Goal: Use online tool/utility: Utilize a website feature to perform a specific function

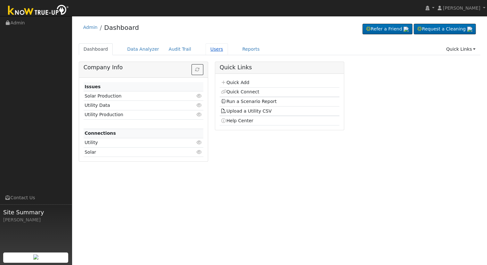
click at [206, 49] on link "Users" at bounding box center [217, 49] width 22 height 12
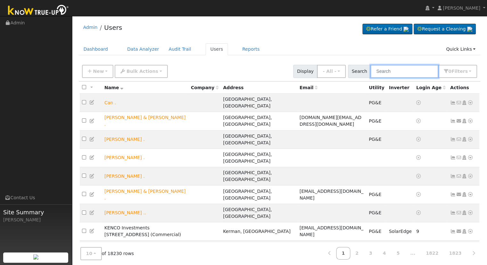
click at [399, 70] on input "text" at bounding box center [405, 71] width 68 height 13
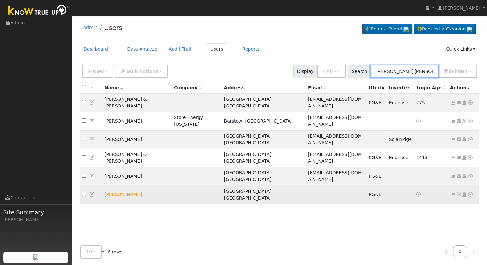
type input "[PERSON_NAME] [PERSON_NAME]"
click at [471, 192] on icon at bounding box center [471, 194] width 6 height 4
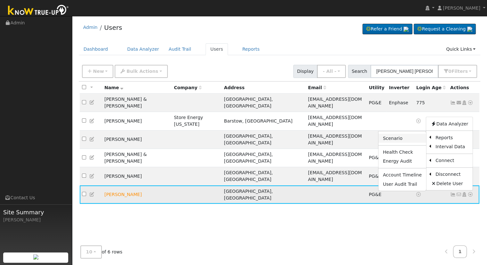
click at [405, 134] on link "Scenario" at bounding box center [403, 138] width 48 height 9
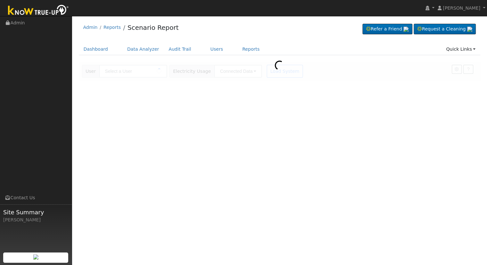
type input "[PERSON_NAME]"
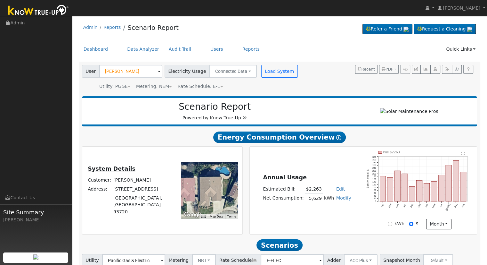
click at [328, 172] on div "Annual Usage Estimated Bill: $2,263 Edit Estimated Bill $ Annual Net Consumptio…" at bounding box center [363, 190] width 225 height 78
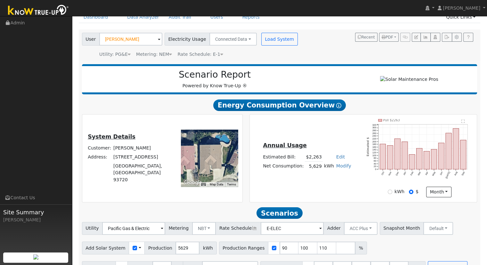
scroll to position [50, 0]
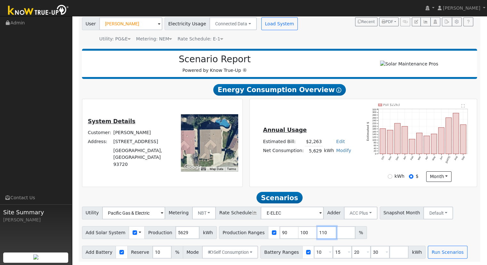
click at [318, 232] on input "110" at bounding box center [327, 232] width 19 height 13
type input "1"
type input "101.9896996216"
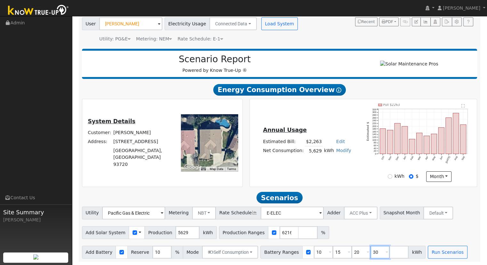
scroll to position [0, 0]
click at [371, 253] on input "30" at bounding box center [380, 252] width 19 height 13
type input "3"
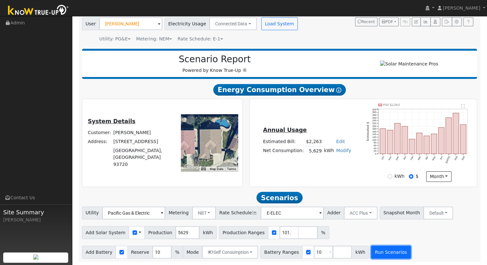
click at [375, 249] on button "Run Scenarios" at bounding box center [390, 252] width 39 height 13
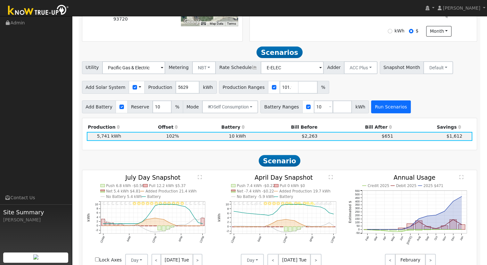
scroll to position [222, 0]
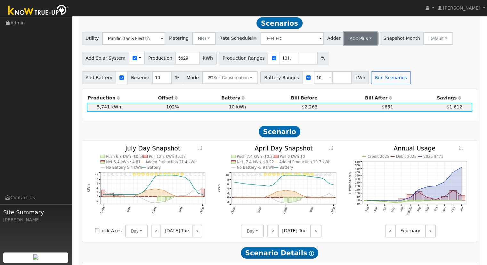
click at [351, 41] on button "ACC Plus" at bounding box center [361, 38] width 34 height 13
click at [357, 71] on link "SB-535" at bounding box center [354, 70] width 45 height 9
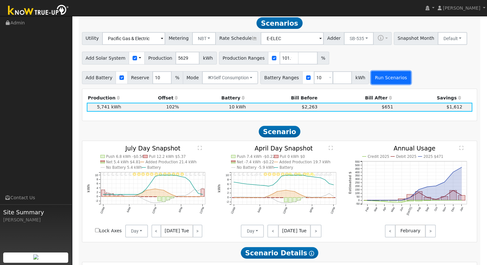
click at [375, 82] on button "Run Scenarios" at bounding box center [390, 77] width 39 height 13
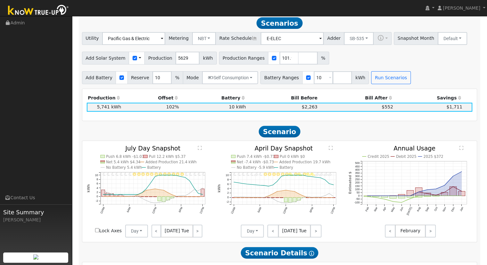
click at [445, 87] on div "Scenario Report Powered by Know True-Up ® Energy Consumption Overview Show Help…" at bounding box center [280, 189] width 402 height 637
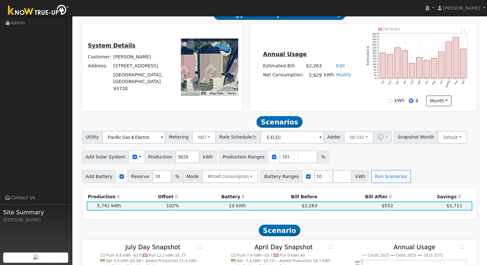
scroll to position [192, 0]
